Goal: Task Accomplishment & Management: Complete application form

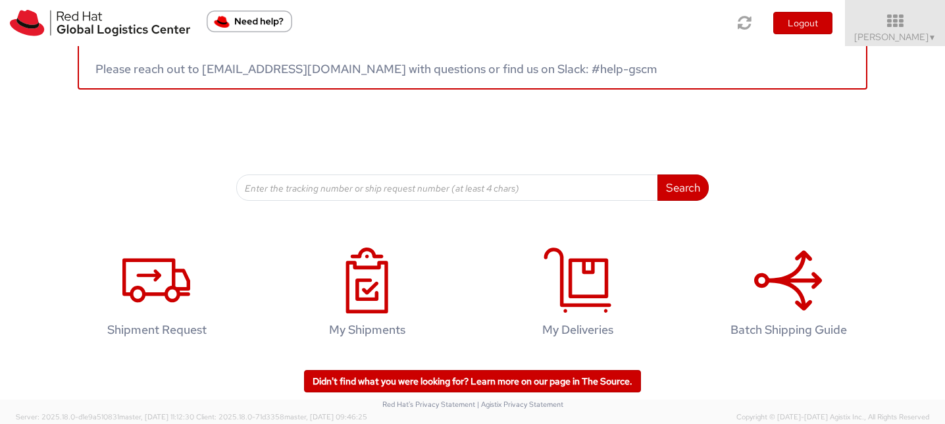
scroll to position [82, 0]
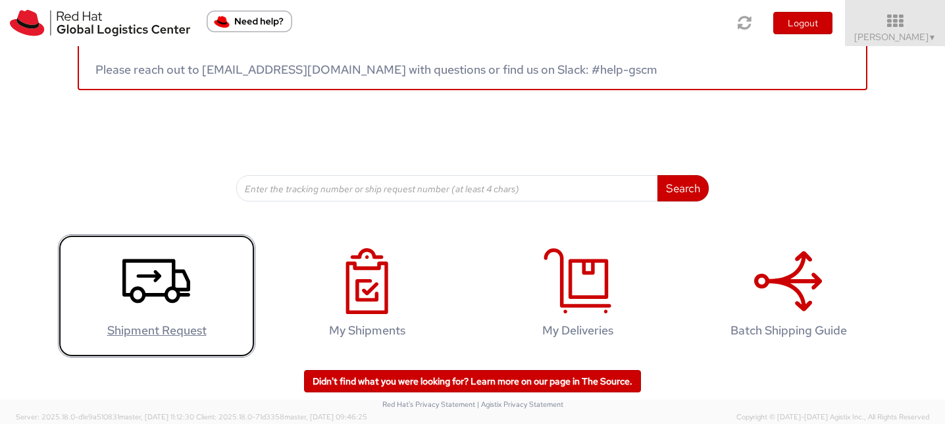
click at [153, 297] on icon at bounding box center [156, 281] width 68 height 66
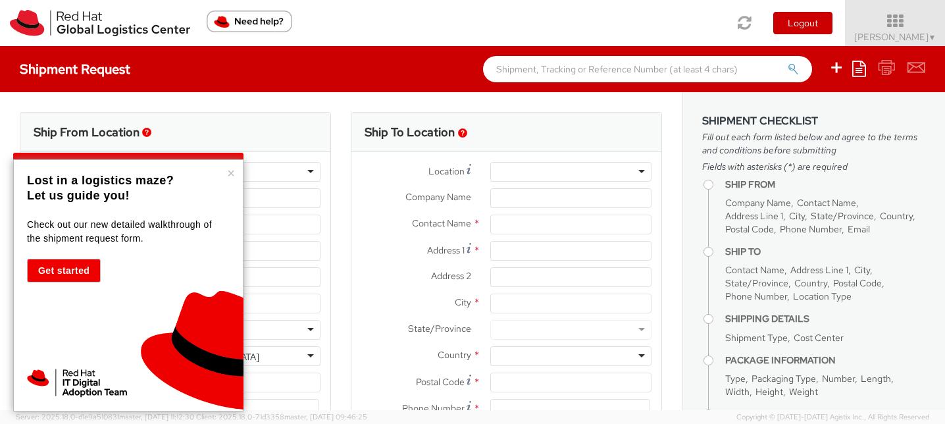
select select "505"
select select
click at [231, 172] on button "×" at bounding box center [231, 172] width 8 height 13
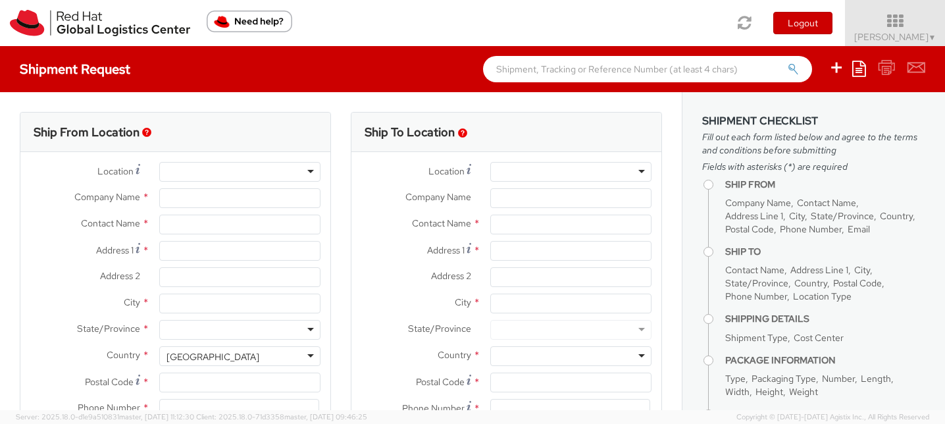
type input "Red Hat, Inc."
type input "[PERSON_NAME]"
type input "100 East Davie Street"
type input "RALEIGH"
type input "27601"
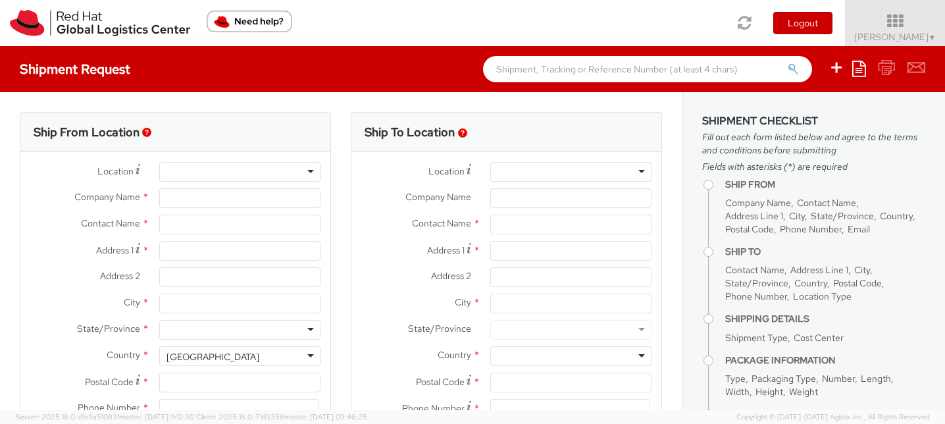
type input "919-754-4950"
type input "ckelly@redhat.com"
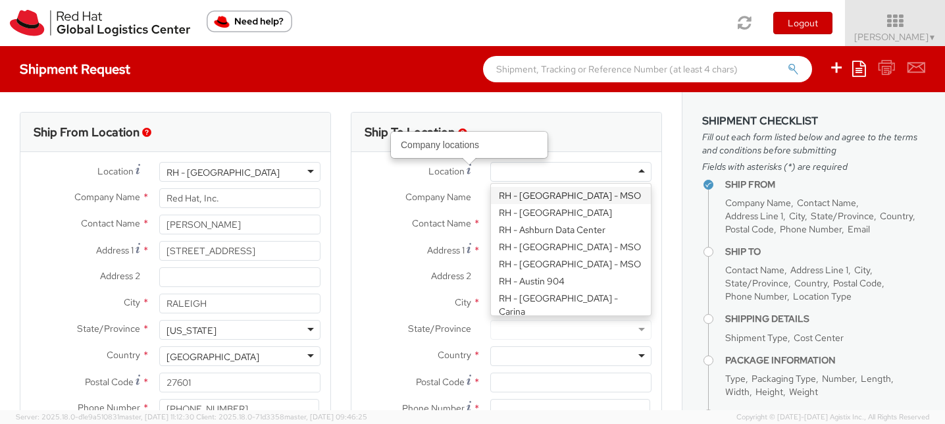
click at [518, 168] on div at bounding box center [570, 172] width 161 height 20
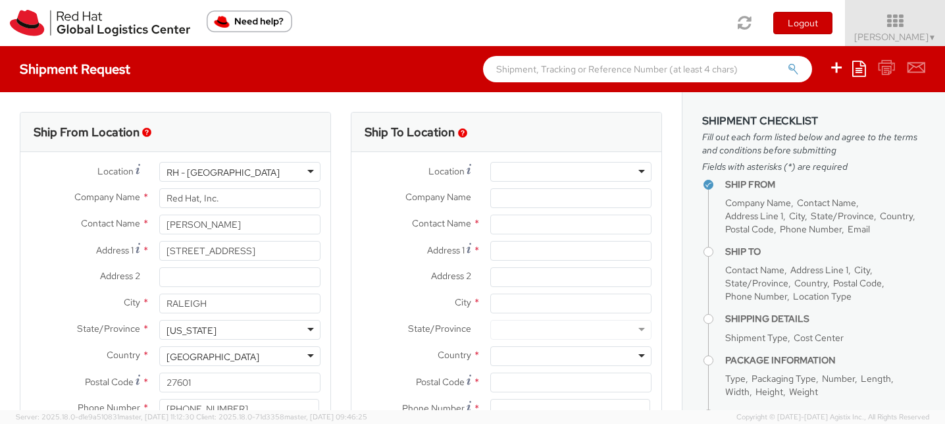
click at [532, 132] on div "Ship To Location" at bounding box center [506, 132] width 310 height 39
click at [525, 173] on div at bounding box center [570, 171] width 161 height 20
click at [530, 137] on div "Ship To Location" at bounding box center [506, 131] width 310 height 39
click at [528, 202] on input "Company Name *" at bounding box center [570, 198] width 161 height 20
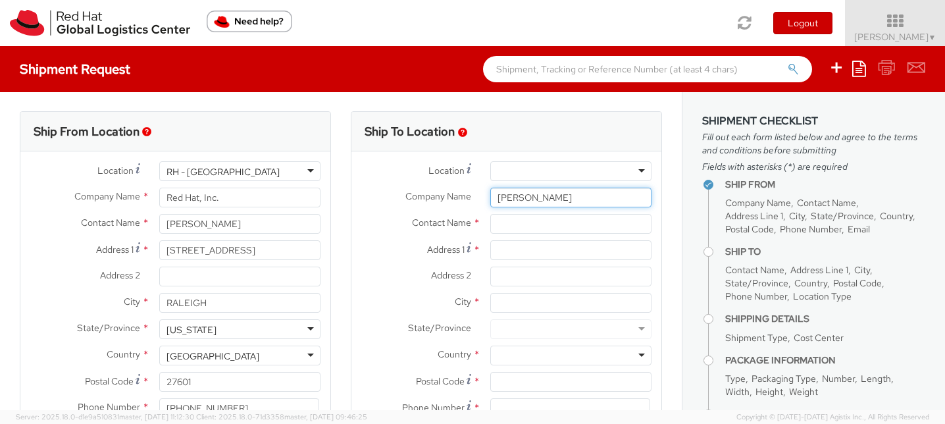
type input "Zac Henderson"
click at [540, 196] on input "Zac Henderson" at bounding box center [570, 198] width 161 height 20
type input "Red Hat"
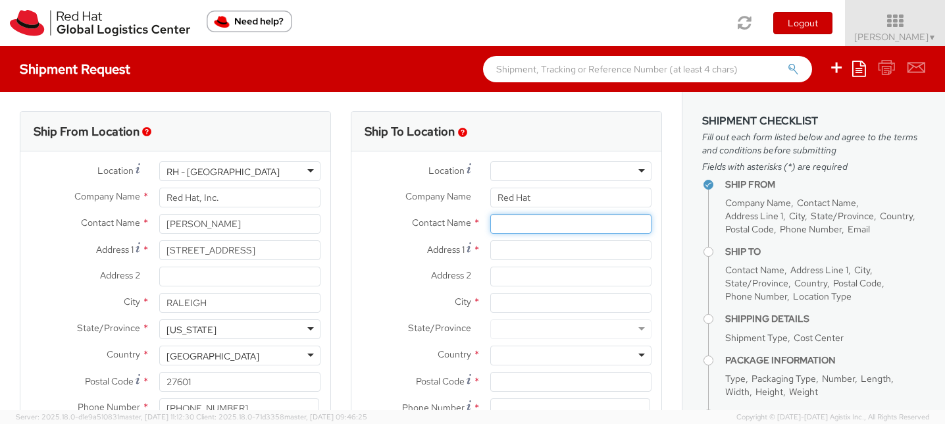
click at [514, 231] on input "text" at bounding box center [570, 224] width 161 height 20
type input "A"
drag, startPoint x: 568, startPoint y: 226, endPoint x: 505, endPoint y: 224, distance: 63.2
click at [505, 224] on input "Zac Henderson" at bounding box center [570, 224] width 161 height 20
drag, startPoint x: 577, startPoint y: 224, endPoint x: 503, endPoint y: 226, distance: 74.4
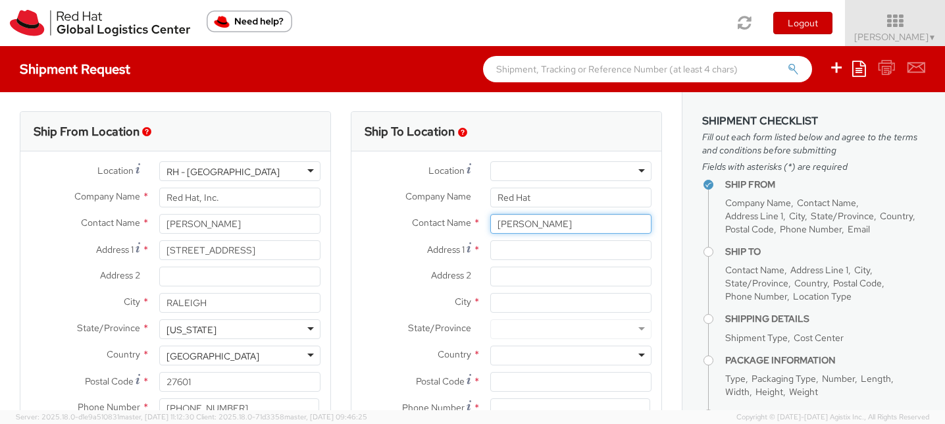
click at [503, 226] on input "Zhenderson" at bounding box center [570, 224] width 161 height 20
type input "Zac Henderson"
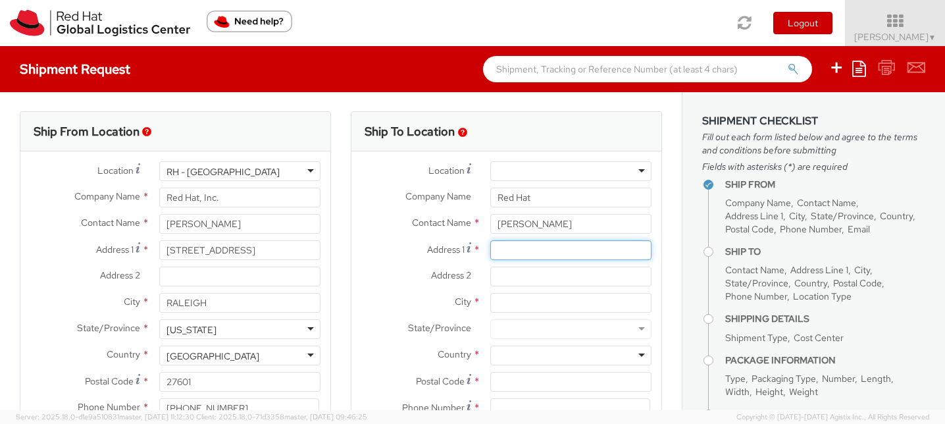
click at [504, 247] on input "Address 1 *" at bounding box center [570, 250] width 161 height 20
paste input "1807 wrightsville ave,"
type input "1807 wrightsville ave,"
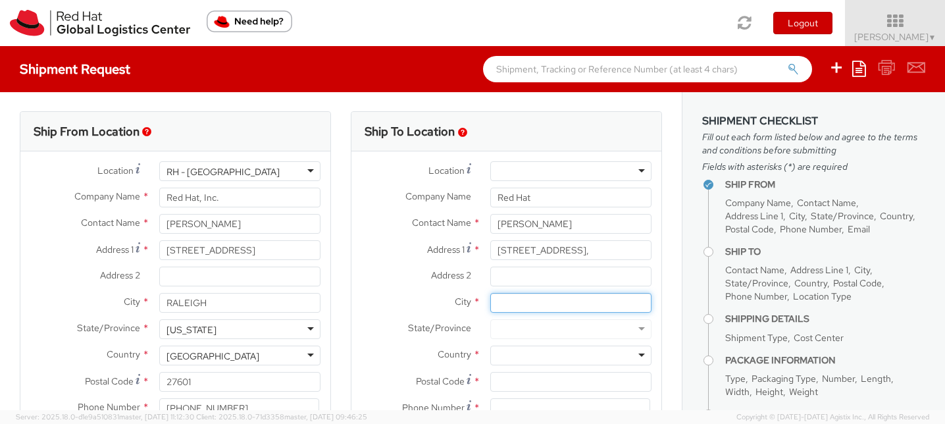
click at [519, 306] on input "City *" at bounding box center [570, 303] width 161 height 20
type input "Wilmington"
click at [517, 332] on div at bounding box center [570, 329] width 161 height 20
click at [640, 332] on div at bounding box center [570, 329] width 161 height 20
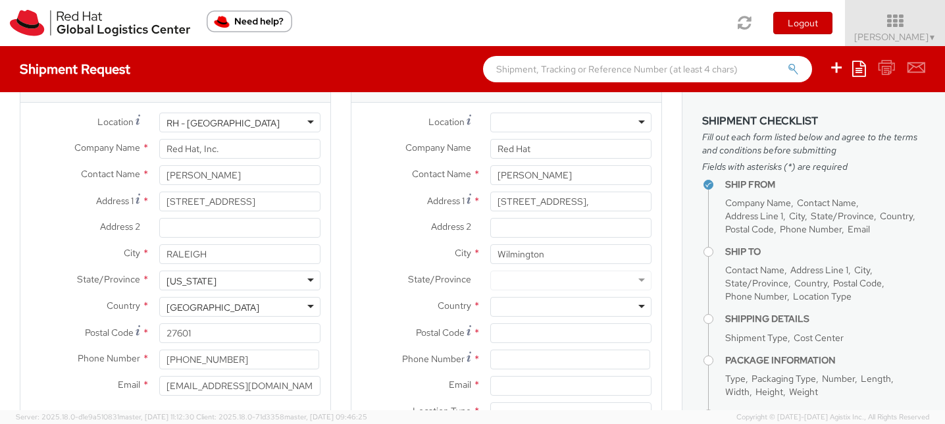
scroll to position [59, 0]
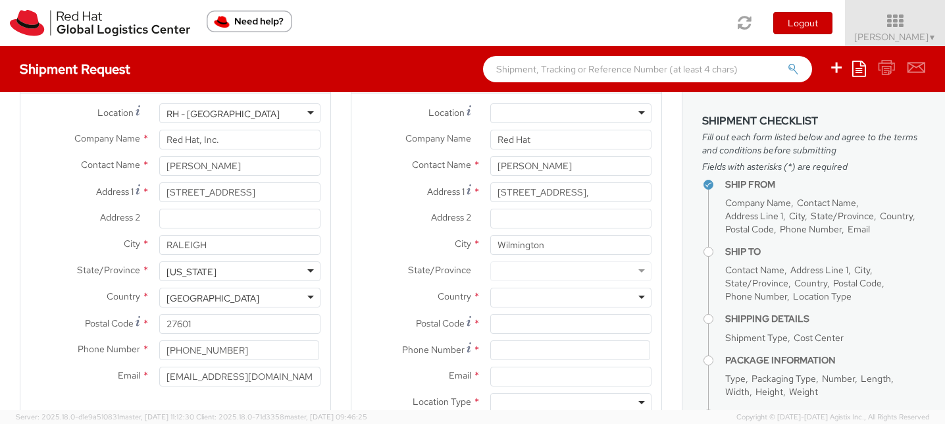
click at [607, 271] on div at bounding box center [570, 271] width 161 height 20
click at [601, 255] on div "City * Wilmington" at bounding box center [506, 248] width 310 height 26
click at [643, 272] on div at bounding box center [570, 271] width 161 height 20
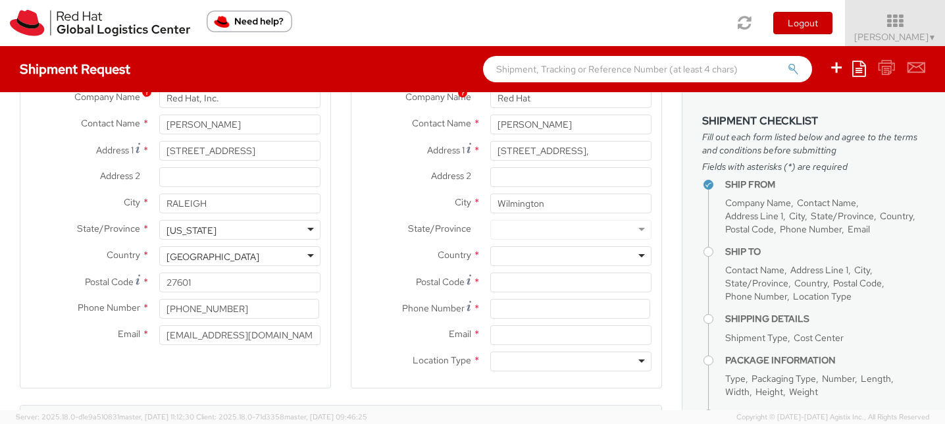
scroll to position [97, 0]
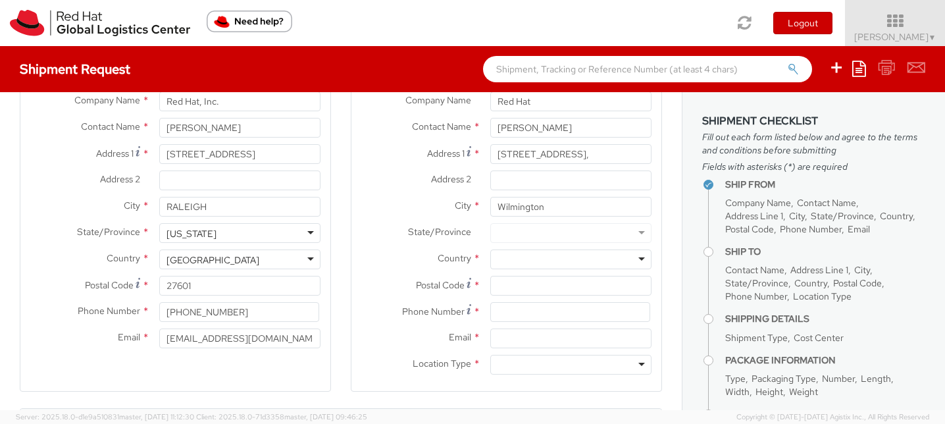
click at [559, 265] on div at bounding box center [570, 259] width 161 height 20
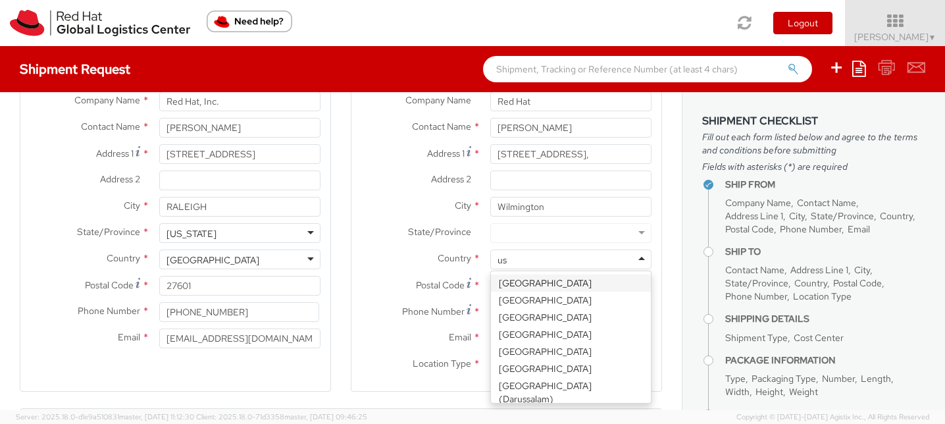
type input "u"
type input "uni"
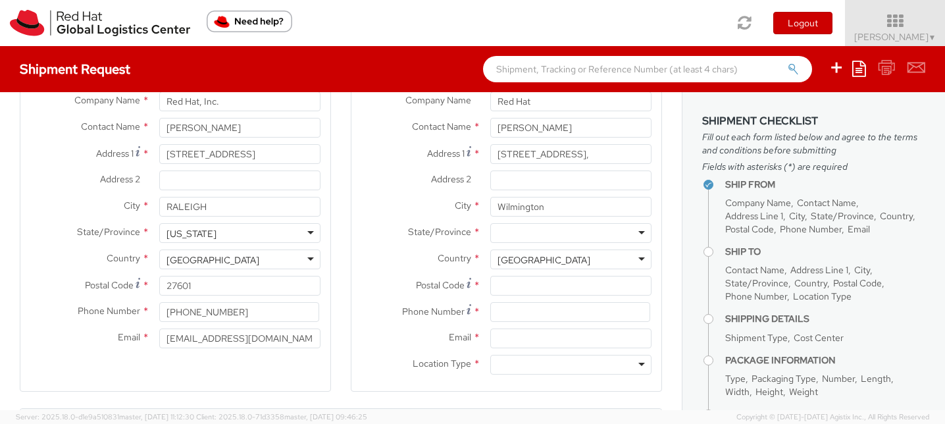
scroll to position [0, 0]
click at [543, 235] on div at bounding box center [570, 233] width 161 height 20
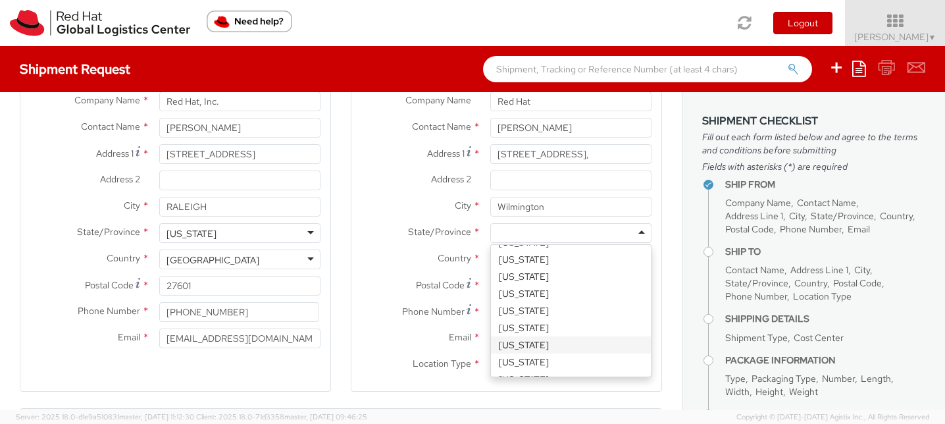
scroll to position [595, 0]
click at [575, 237] on div "North Dakota" at bounding box center [570, 233] width 161 height 20
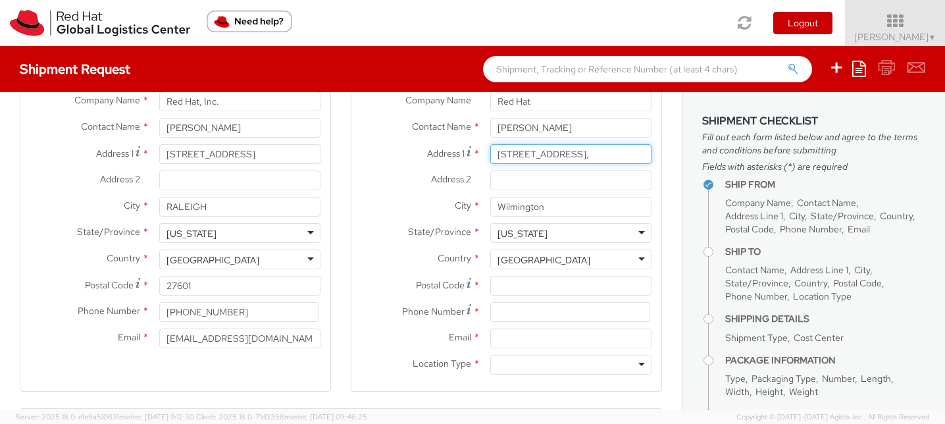
click at [524, 154] on input "1807 wrightsville ave," at bounding box center [570, 154] width 161 height 20
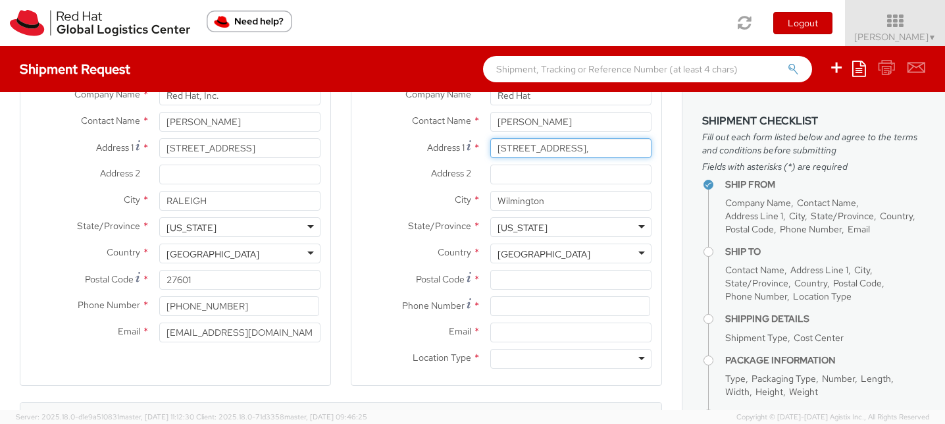
type input "1807 Wrightsville ave,"
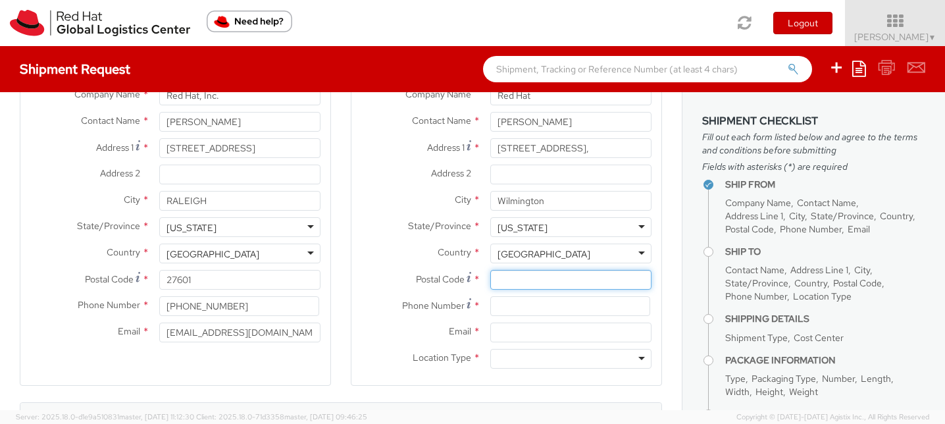
click at [532, 287] on input "Postal Code *" at bounding box center [570, 280] width 161 height 20
type input "28403"
click at [370, 266] on div "Country * United States United States Afghanistan Albania Algeria American Samo…" at bounding box center [506, 256] width 310 height 26
click at [513, 304] on input at bounding box center [570, 306] width 160 height 20
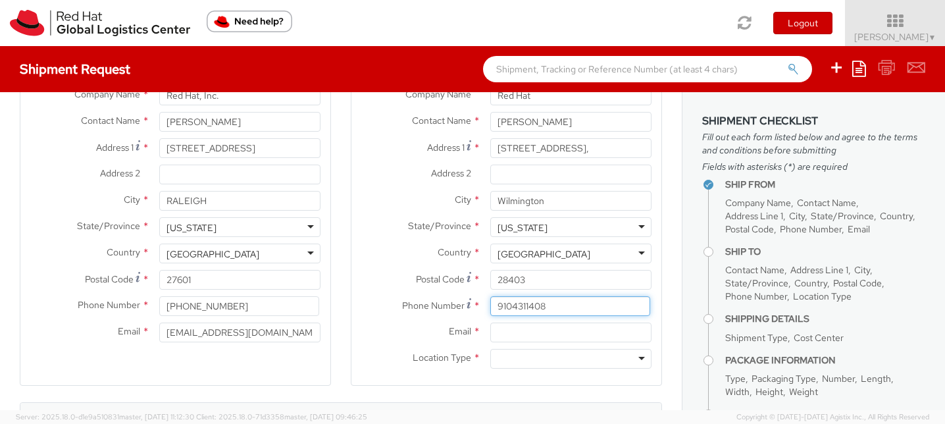
type input "9104311408"
click at [503, 336] on input "Email *" at bounding box center [570, 332] width 161 height 20
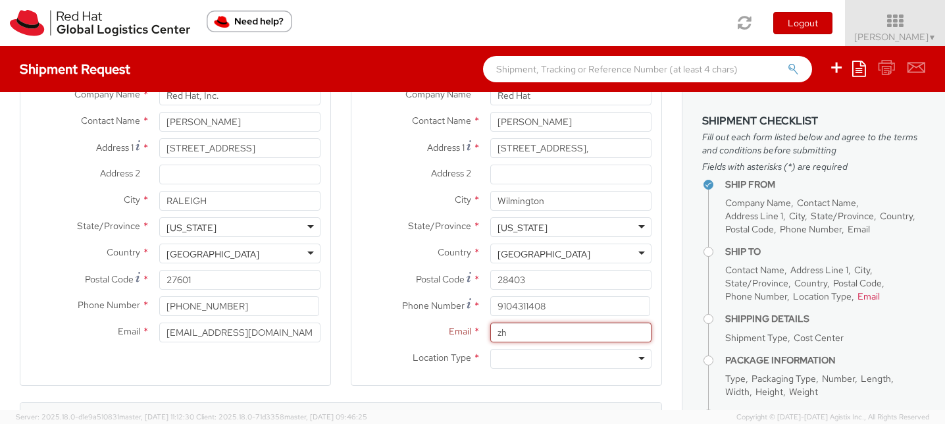
type input "z"
paste input "zhenders@redhat.com"
type input "zhenders@redhat.com"
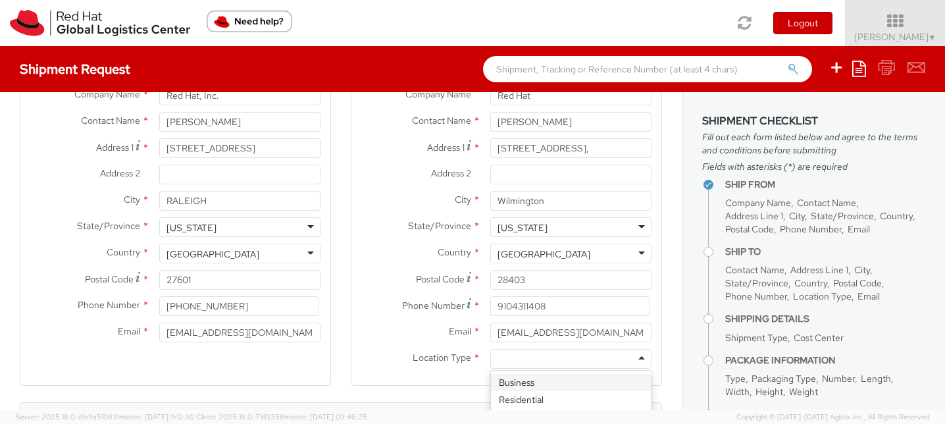
click at [558, 361] on div at bounding box center [570, 359] width 161 height 20
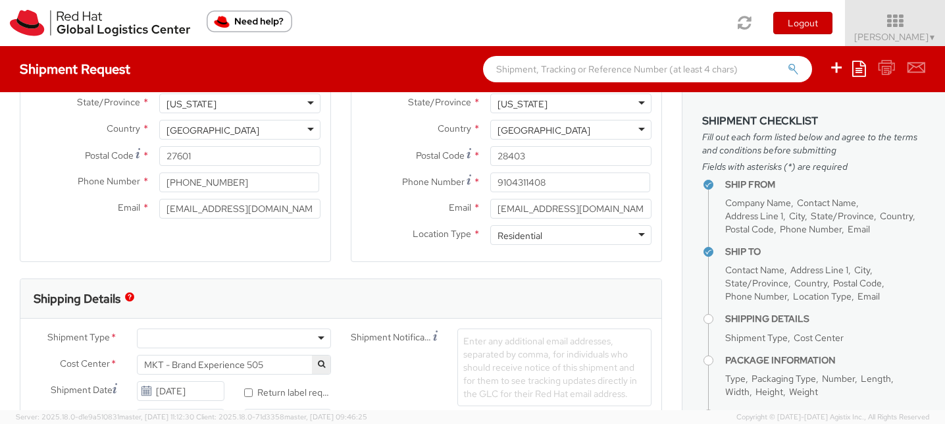
scroll to position [318, 0]
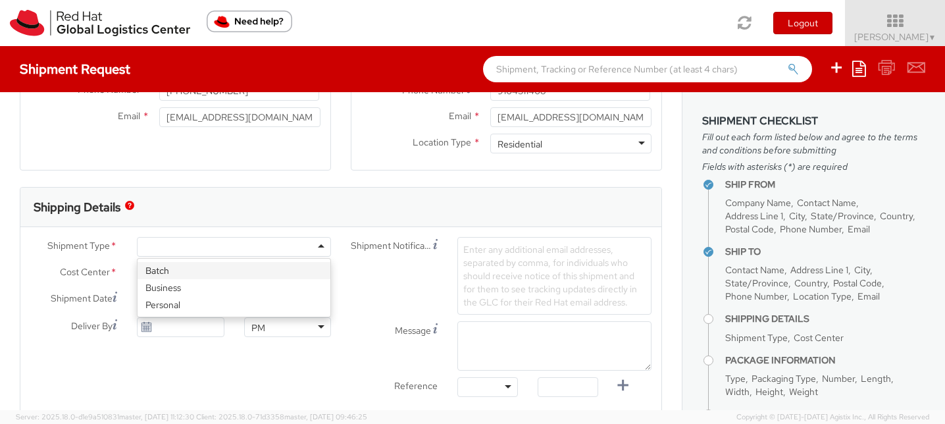
click at [321, 247] on div at bounding box center [234, 247] width 194 height 20
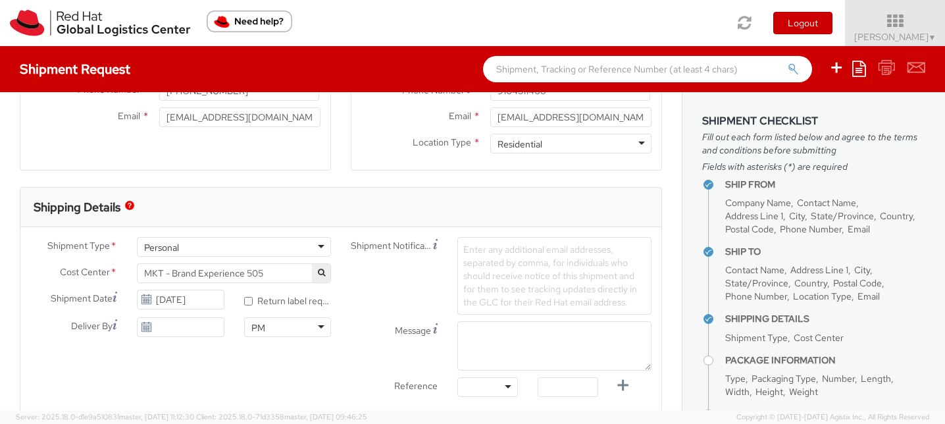
select select "900"
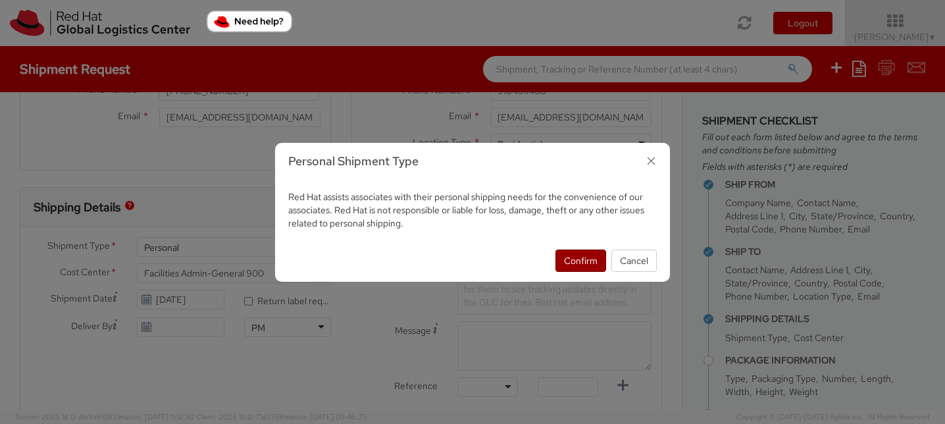
click at [576, 263] on button "Confirm" at bounding box center [580, 260] width 51 height 22
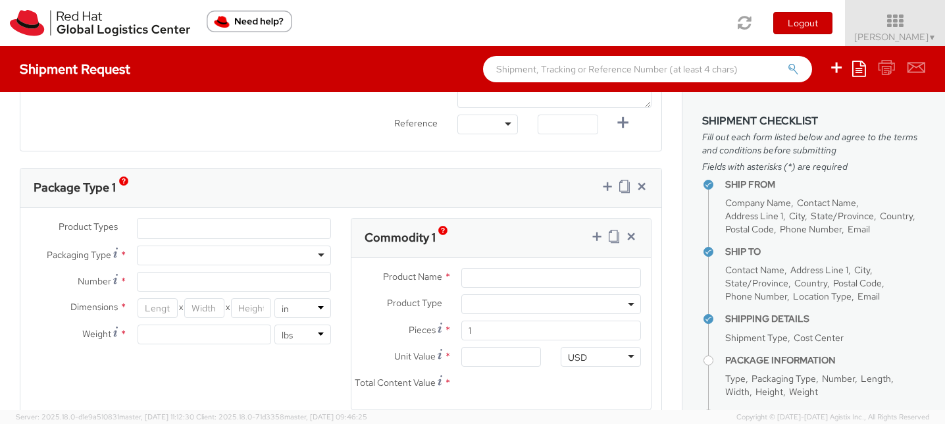
scroll to position [580, 0]
click at [213, 259] on div at bounding box center [234, 256] width 194 height 20
type input "1"
type input "9.5"
type input "12.5"
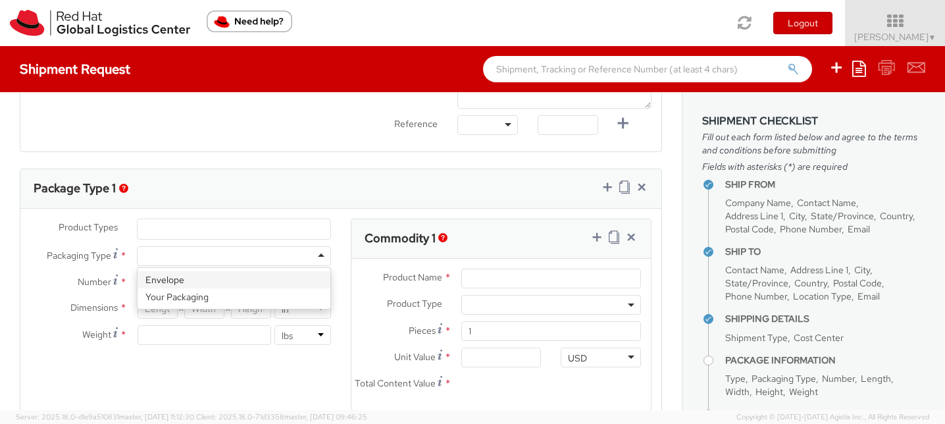
type input "0.25"
type input "1"
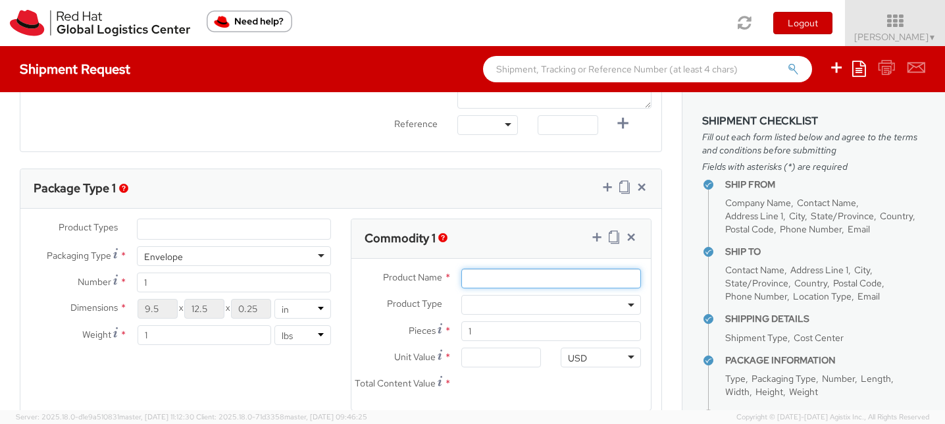
click at [484, 278] on input "Product Name *" at bounding box center [551, 279] width 180 height 20
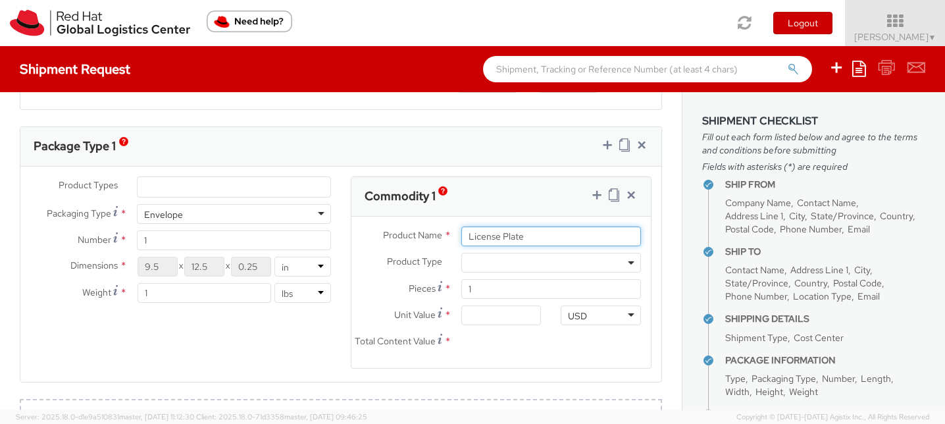
scroll to position [627, 0]
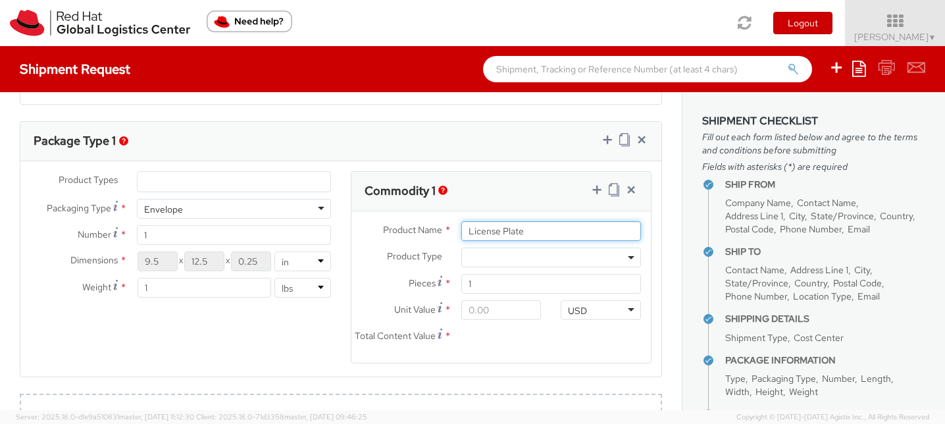
type input "License Plate"
click at [499, 310] on input "Unit Value *" at bounding box center [501, 310] width 80 height 20
type input "2.00"
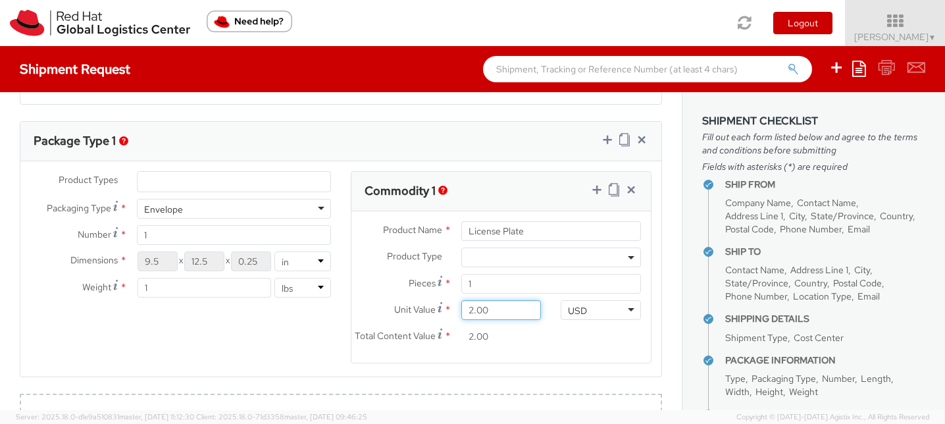
type input "25.00"
click at [523, 348] on div "Total Content Value * 25.00" at bounding box center [450, 339] width 199 height 26
click at [391, 269] on div "Product Type * Documents Docking Station Laptop Monitor Other Hardware Server T…" at bounding box center [500, 260] width 299 height 26
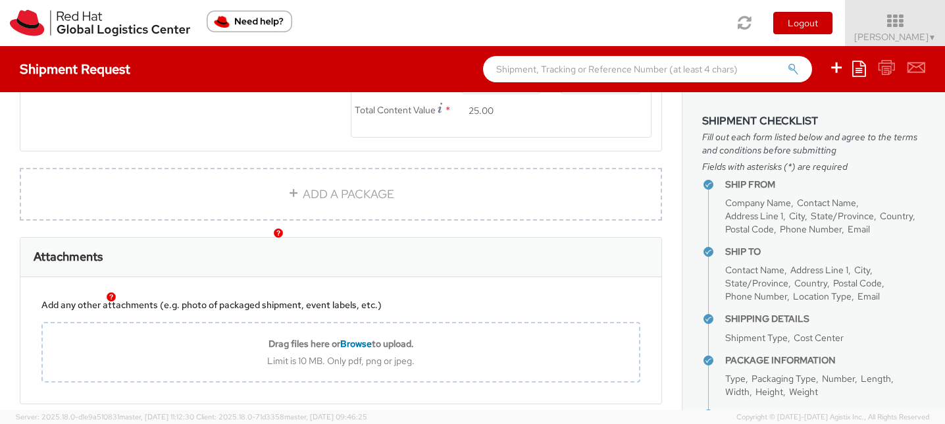
scroll to position [916, 0]
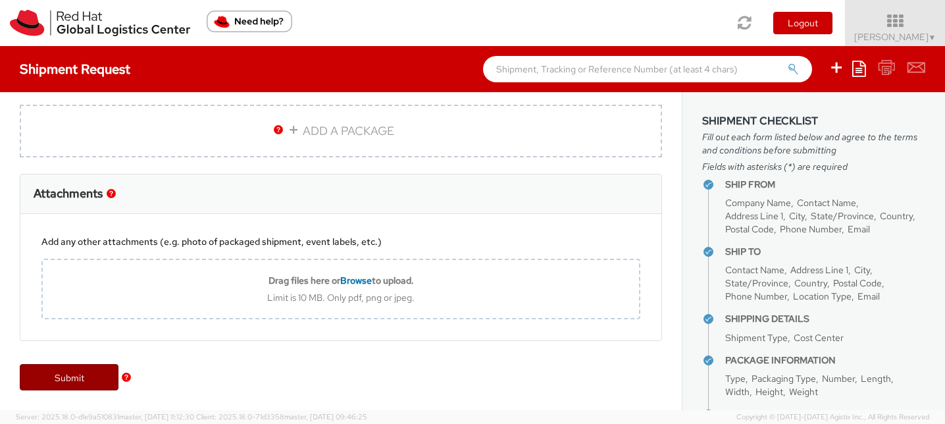
click at [80, 374] on link "Submit" at bounding box center [69, 377] width 99 height 26
